Goal: Entertainment & Leisure: Consume media (video, audio)

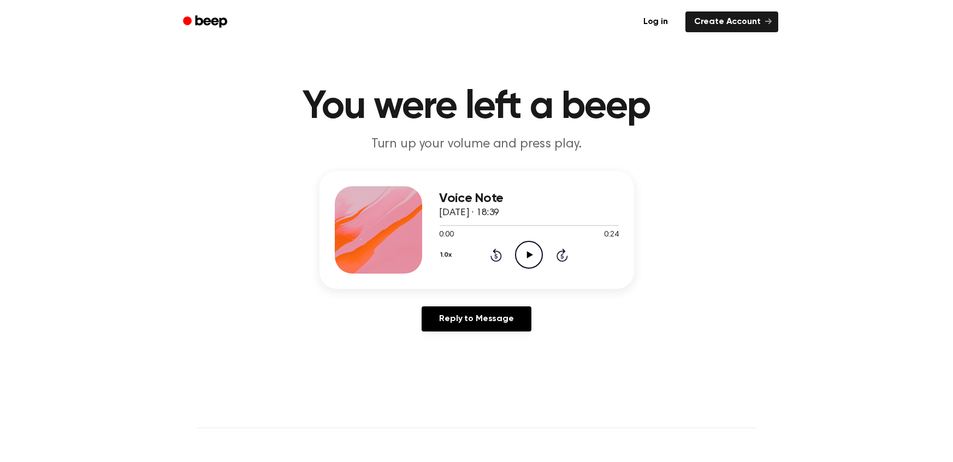
click at [527, 258] on icon "Play Audio" at bounding box center [529, 255] width 28 height 28
click at [534, 256] on icon "Play Audio" at bounding box center [529, 255] width 28 height 28
drag, startPoint x: 534, startPoint y: 255, endPoint x: 524, endPoint y: 234, distance: 22.7
click at [532, 255] on icon "Play Audio" at bounding box center [529, 255] width 28 height 28
click at [530, 249] on icon "Play Audio" at bounding box center [529, 255] width 28 height 28
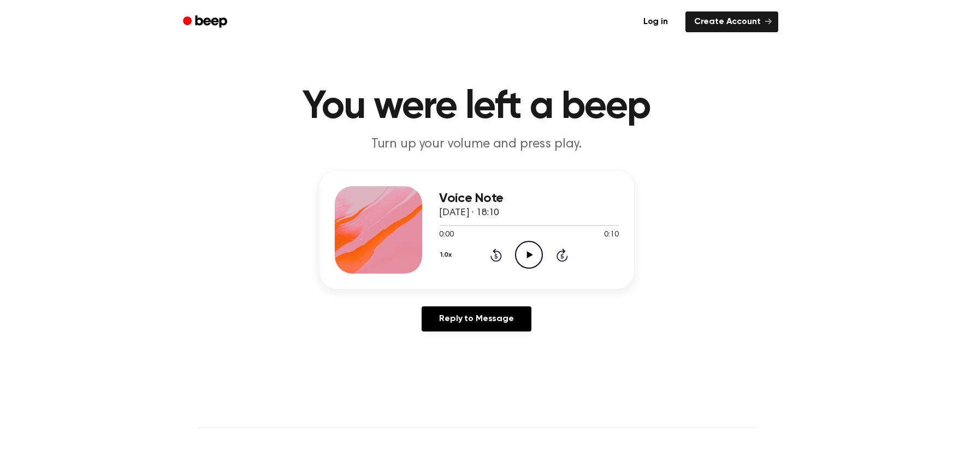
click at [524, 258] on icon "Play Audio" at bounding box center [529, 255] width 28 height 28
click at [528, 255] on icon at bounding box center [530, 254] width 6 height 7
